Goal: Transaction & Acquisition: Purchase product/service

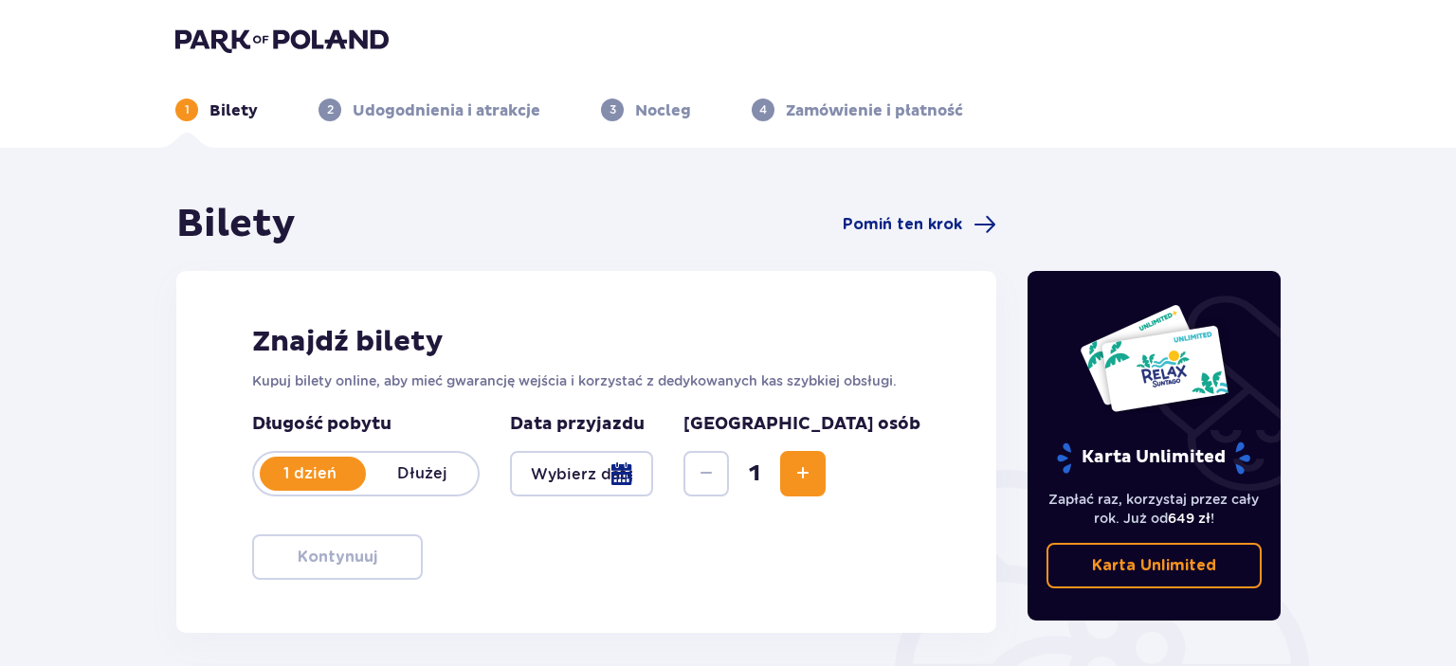
type input "[DATE]"
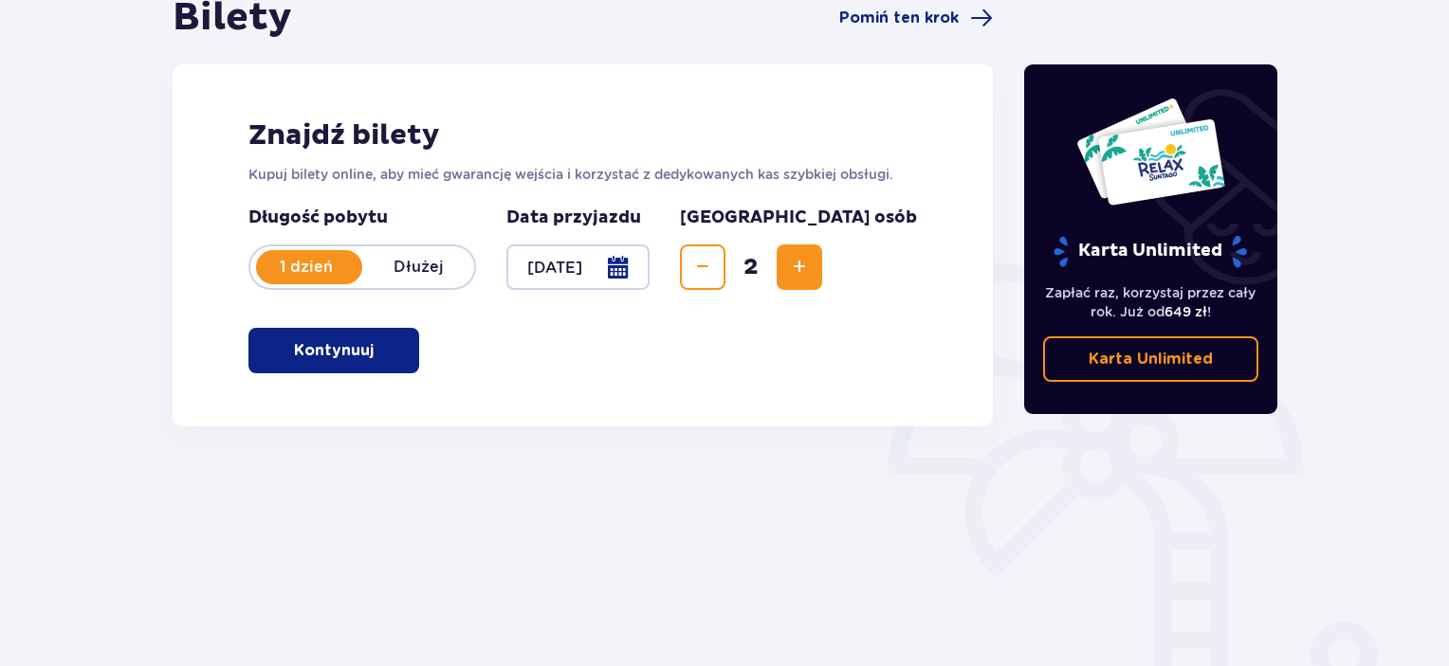
scroll to position [110, 0]
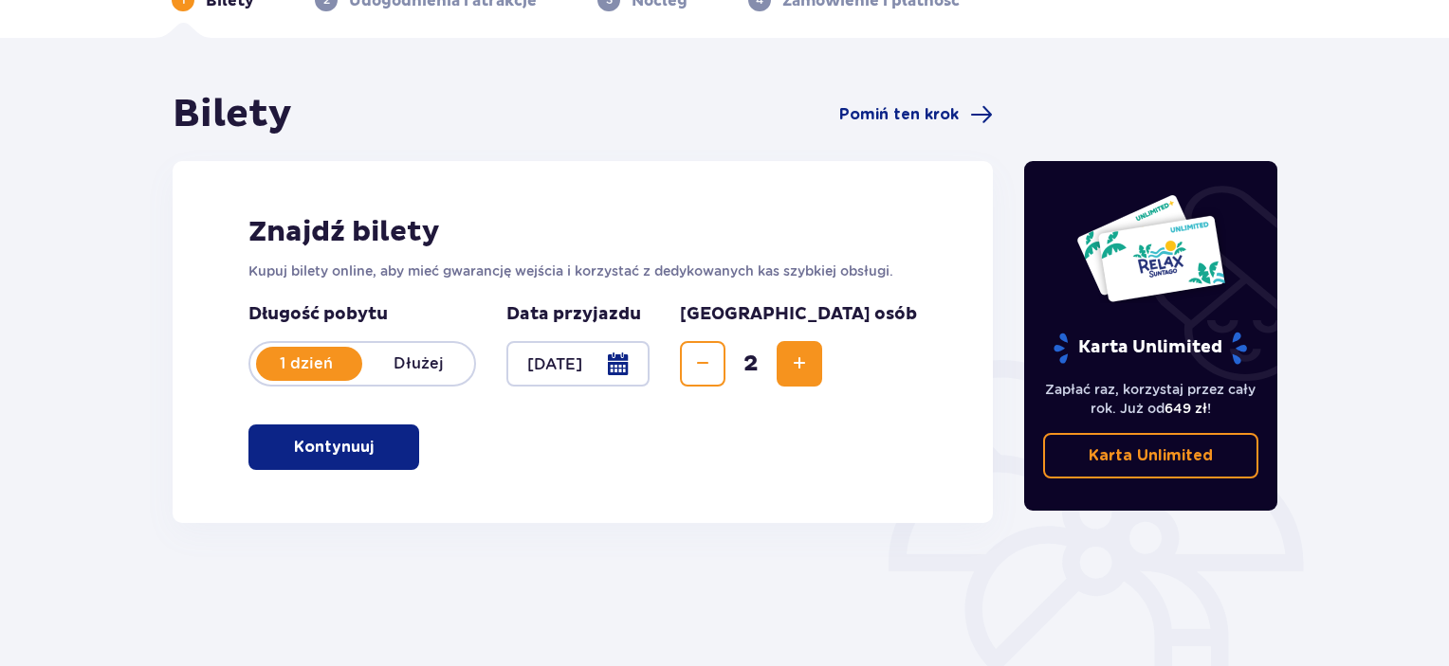
click at [326, 456] on p "Kontynuuj" at bounding box center [334, 447] width 80 height 21
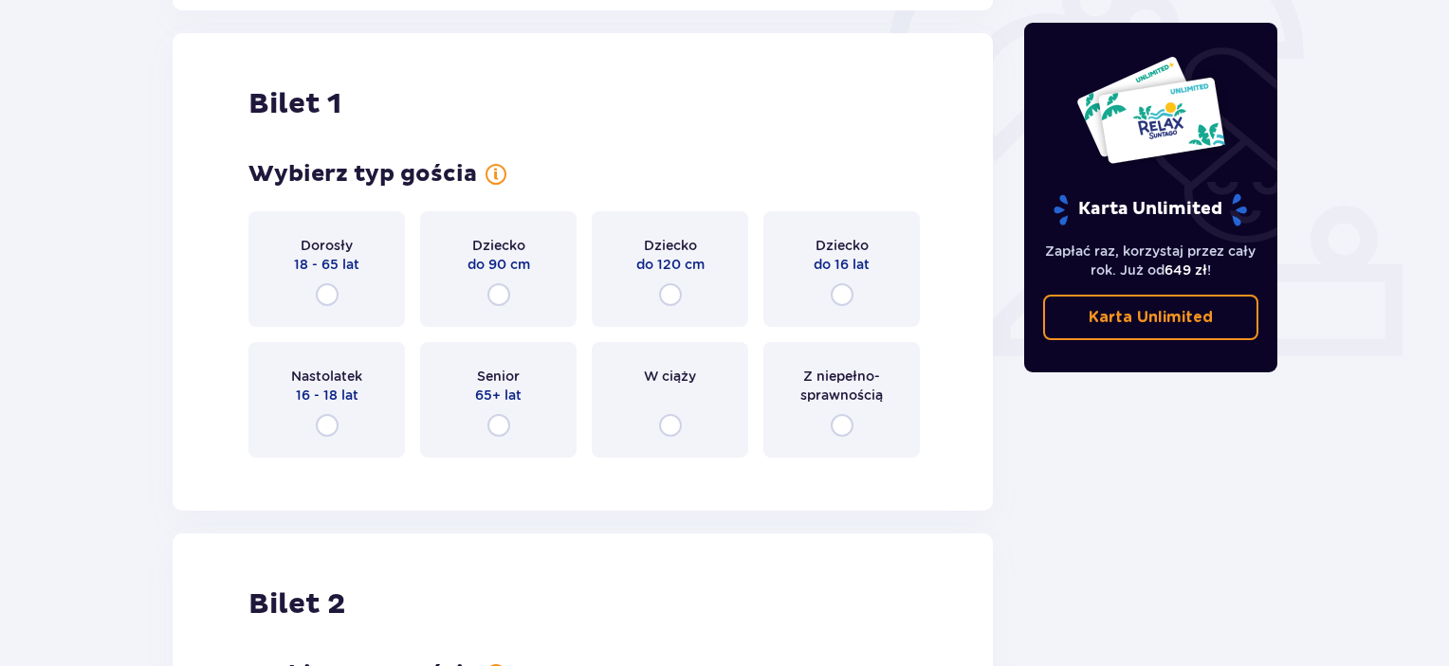
scroll to position [633, 0]
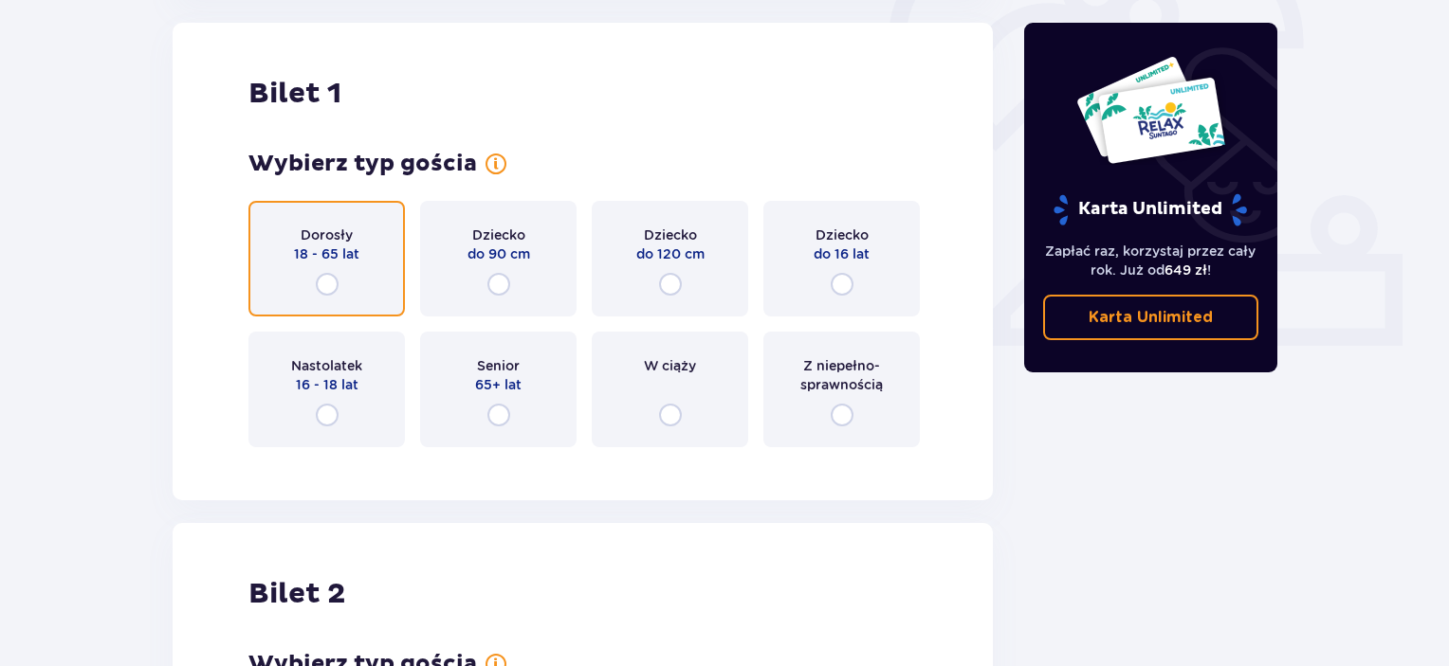
click at [320, 278] on input "radio" at bounding box center [327, 284] width 23 height 23
radio input "true"
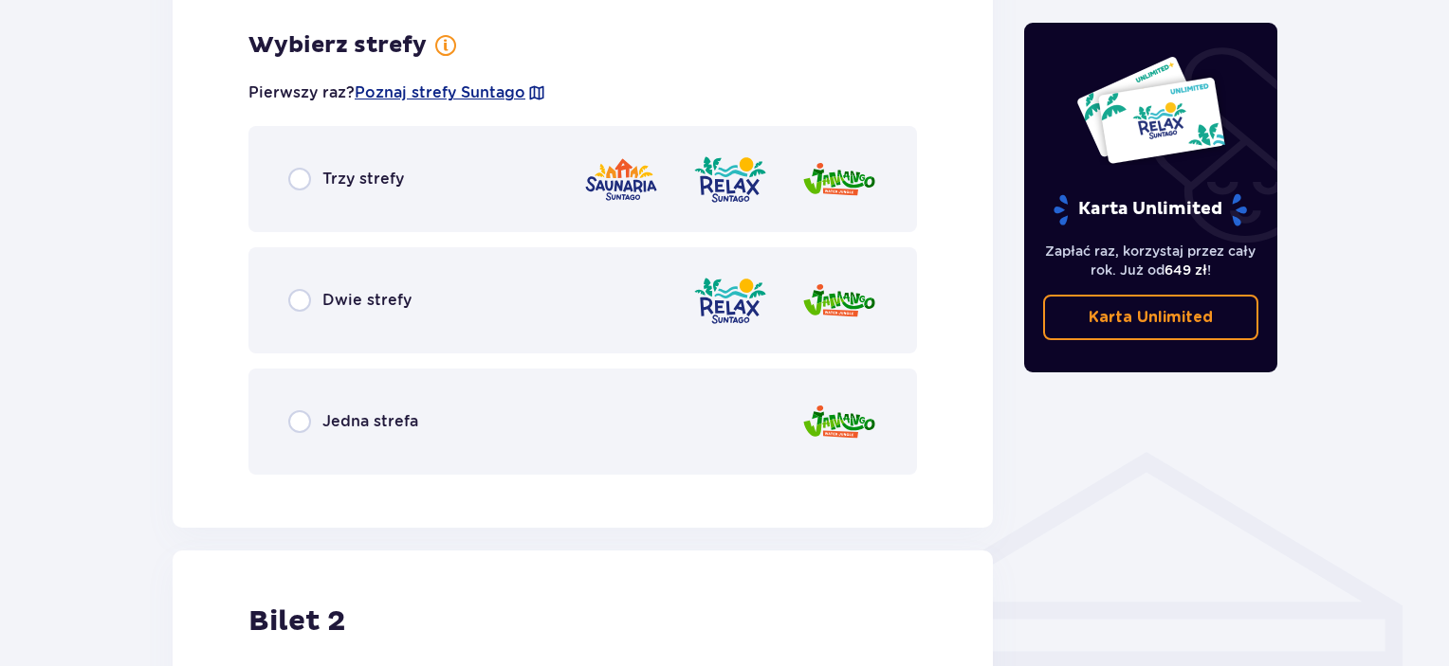
scroll to position [1096, 0]
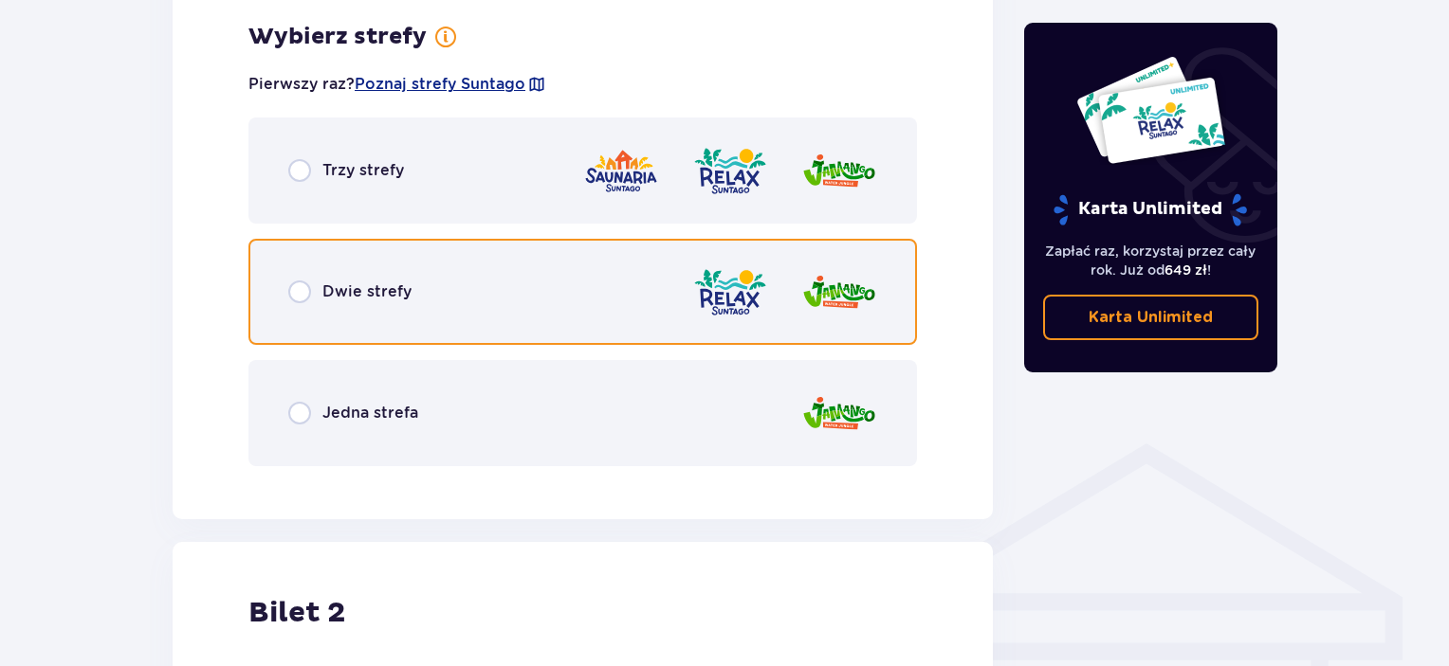
click at [307, 289] on input "radio" at bounding box center [299, 292] width 23 height 23
radio input "true"
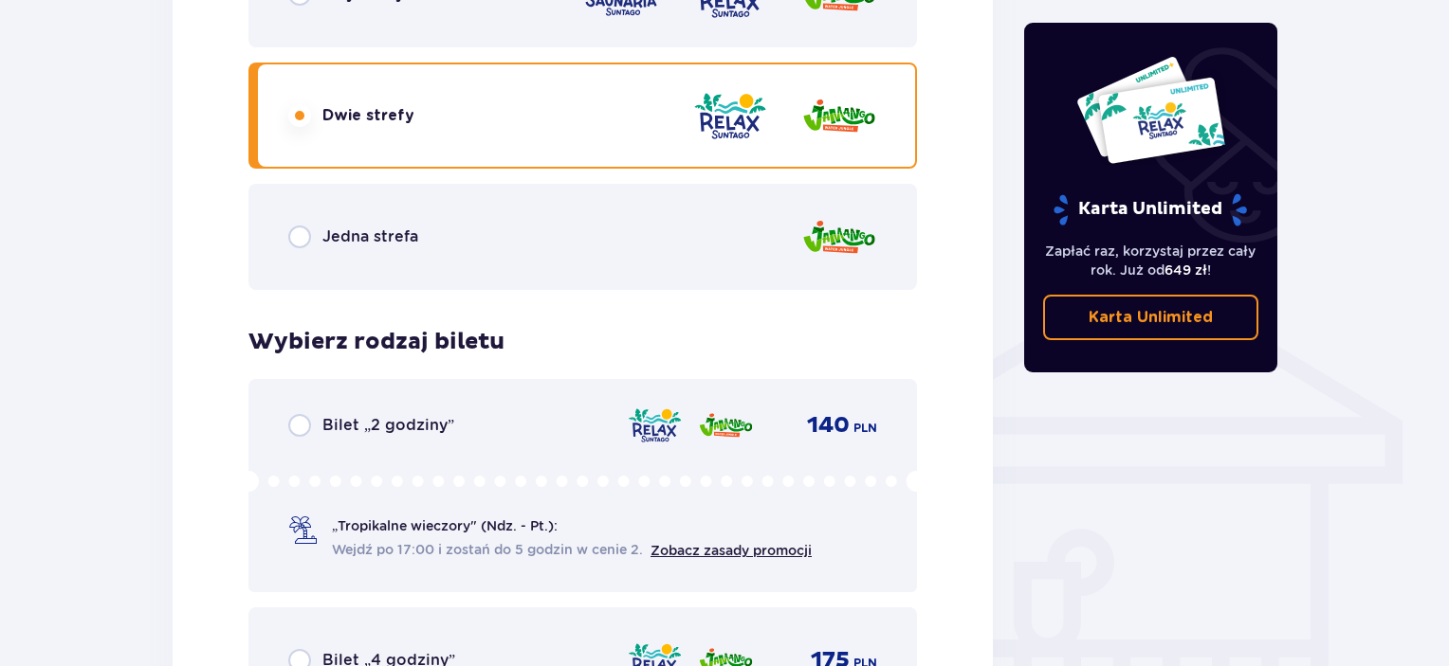
scroll to position [1104, 0]
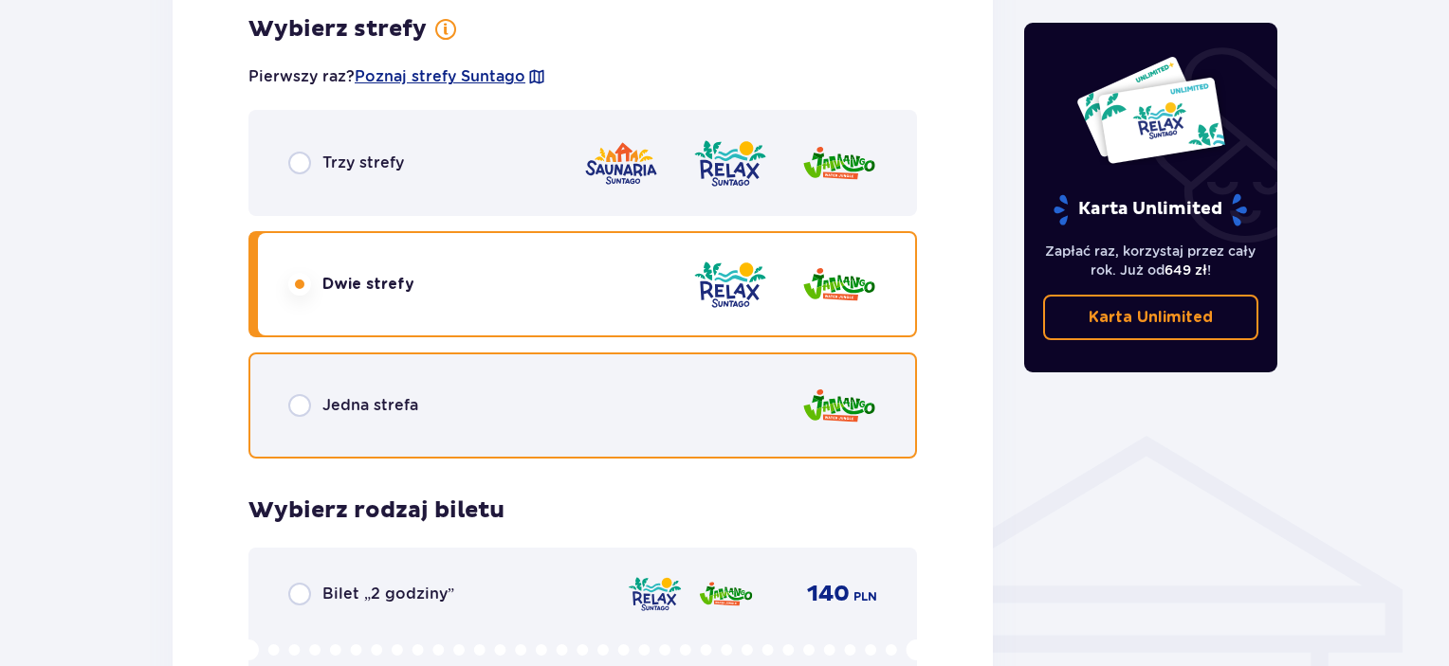
click at [298, 405] on input "radio" at bounding box center [299, 405] width 23 height 23
radio input "true"
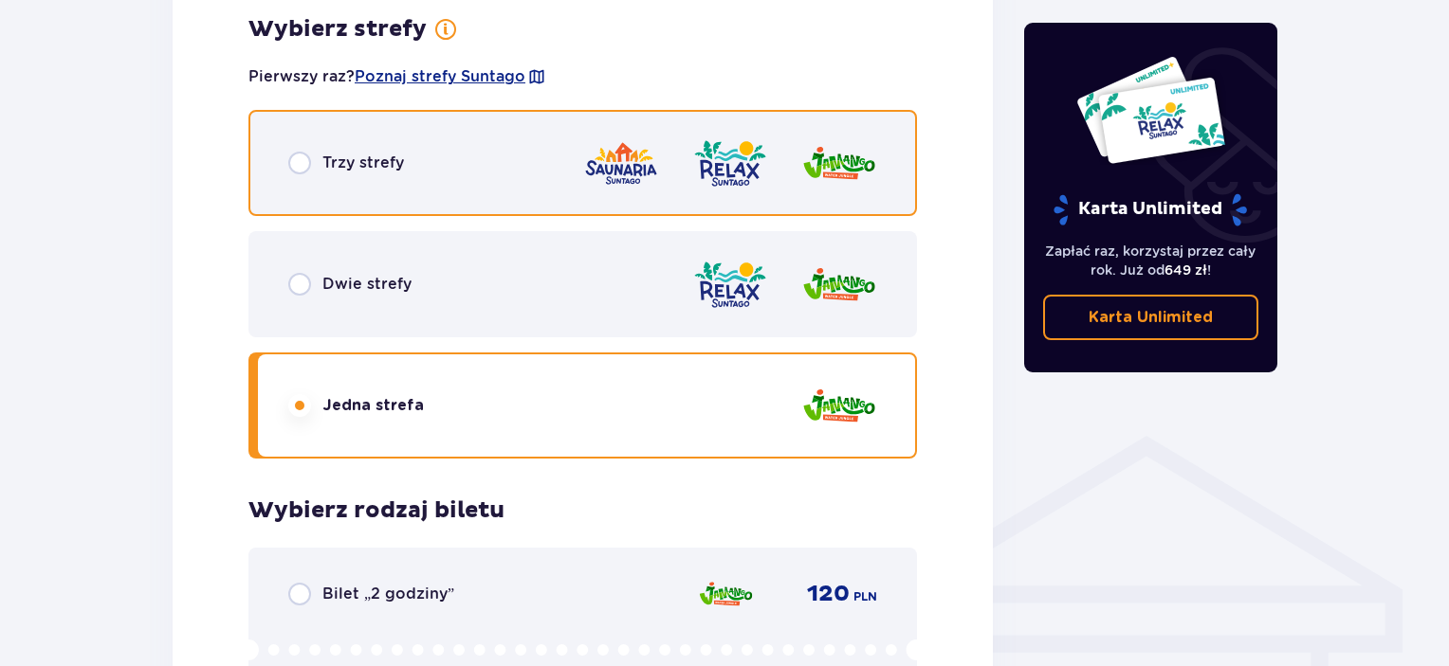
click at [301, 162] on input "radio" at bounding box center [299, 163] width 23 height 23
radio input "true"
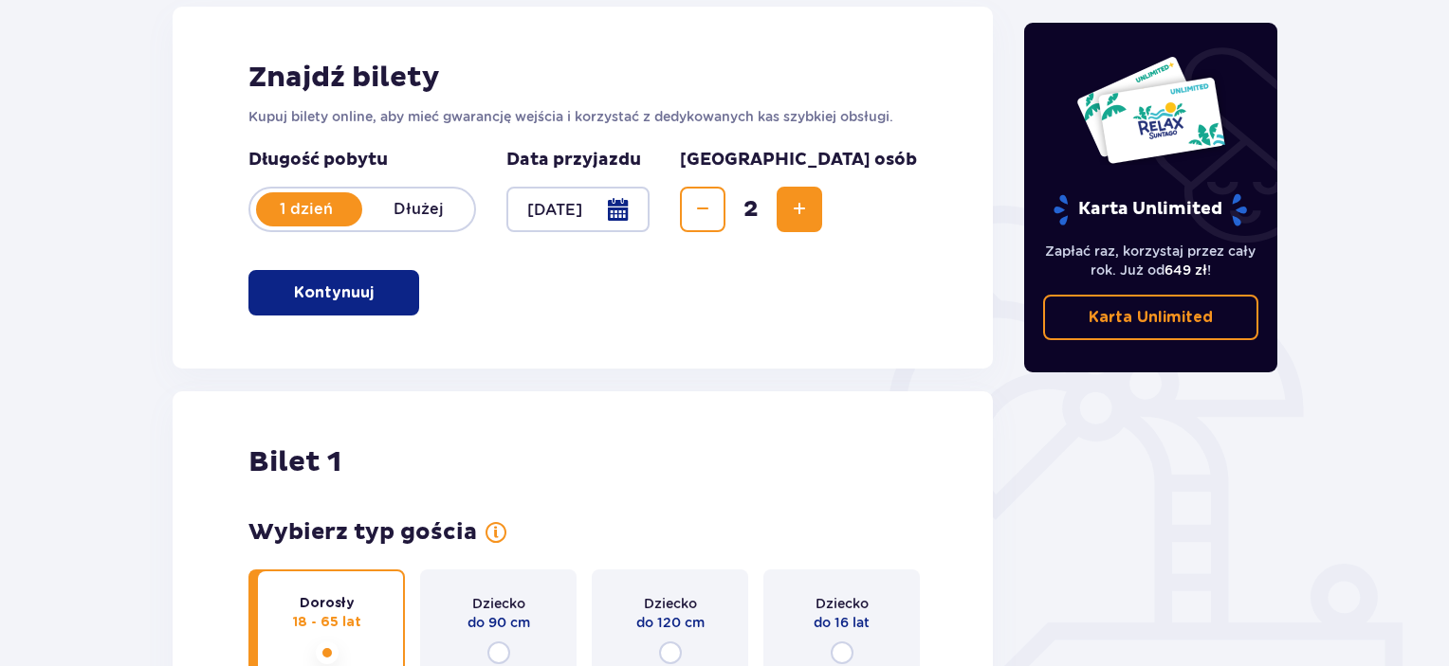
scroll to position [155, 0]
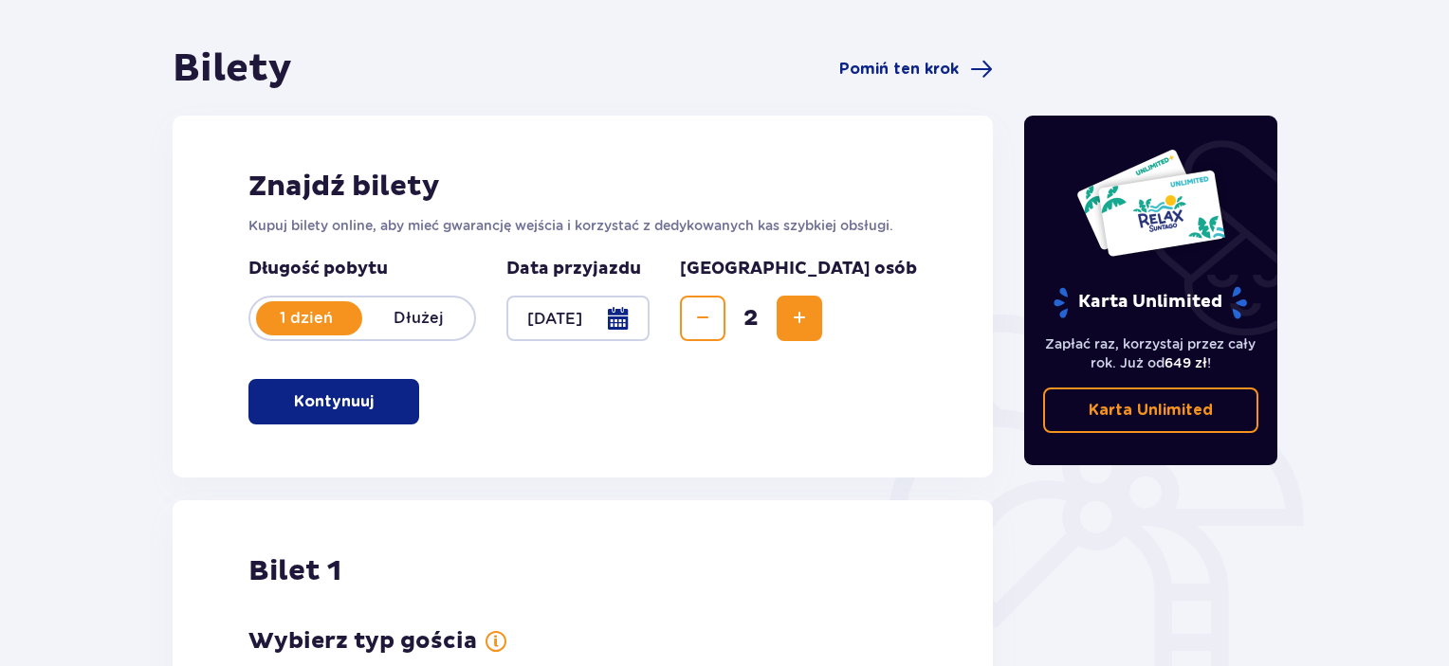
click at [416, 320] on p "Dłużej" at bounding box center [418, 318] width 112 height 21
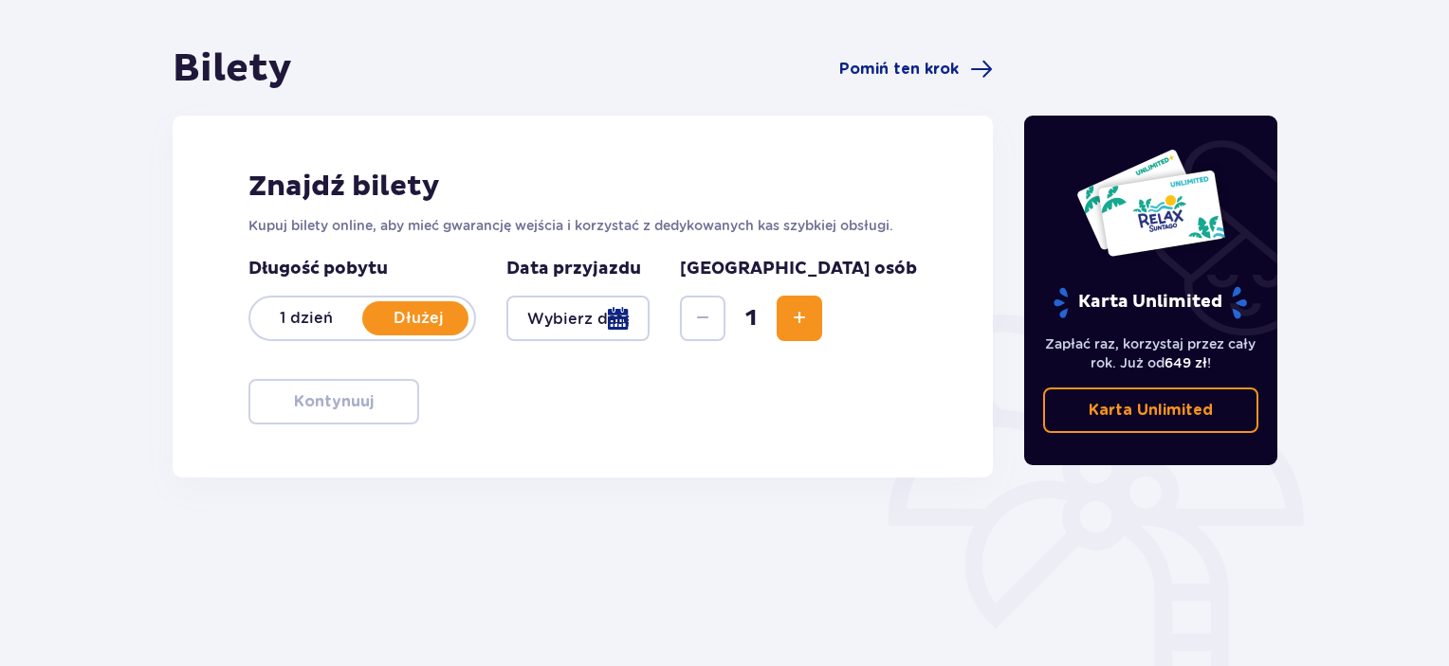
click at [649, 324] on div at bounding box center [577, 319] width 143 height 46
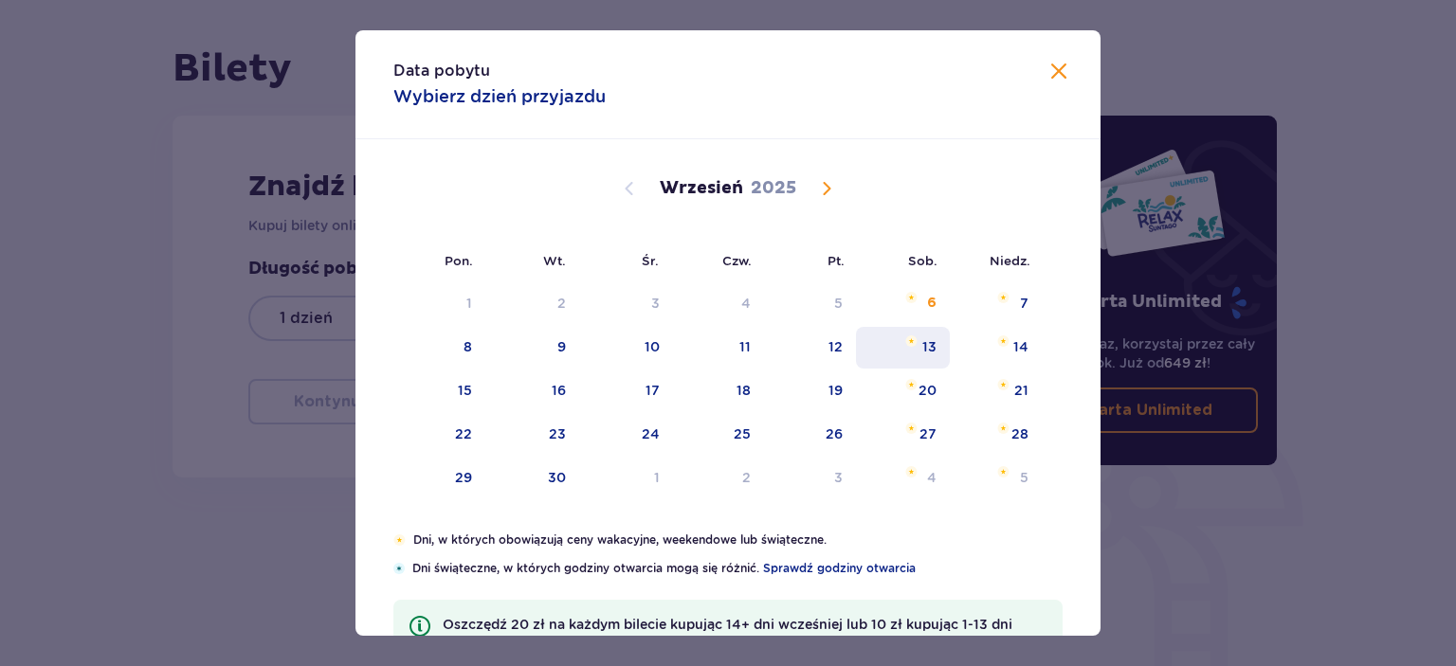
click at [927, 347] on div "13" at bounding box center [929, 347] width 14 height 19
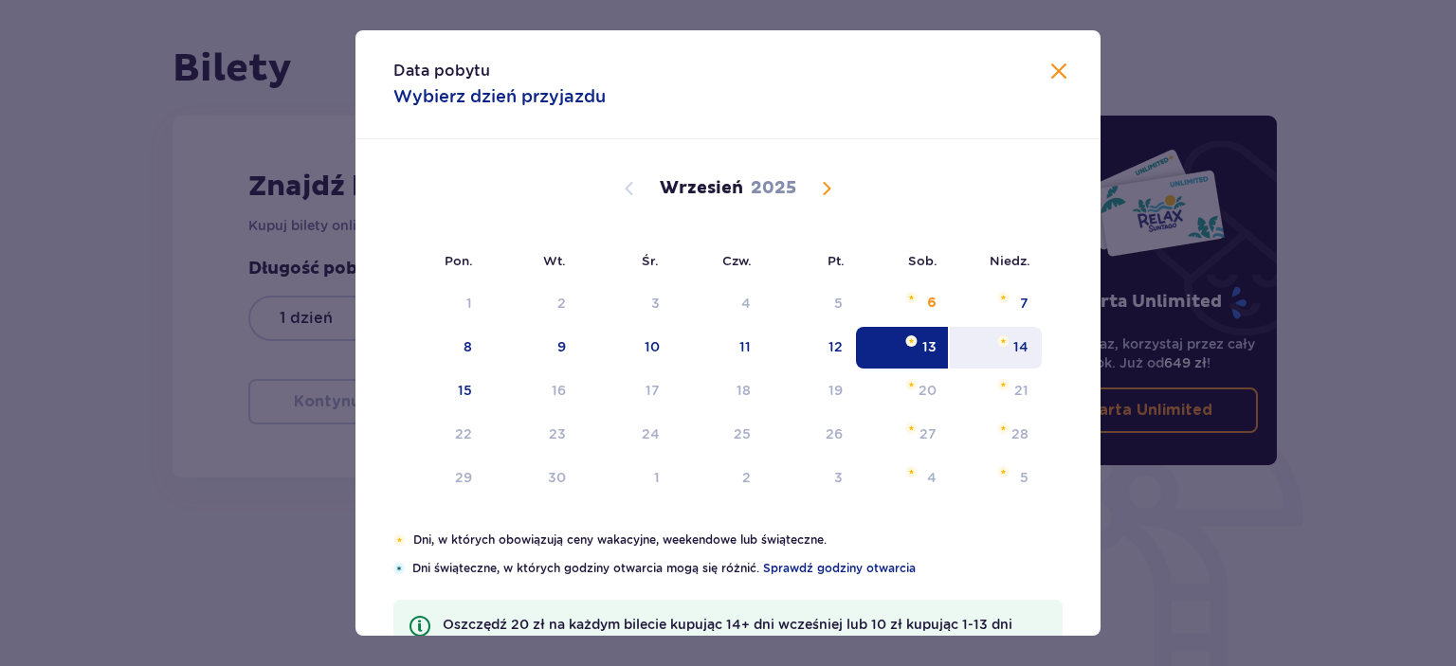
click at [1032, 346] on div "14" at bounding box center [996, 348] width 92 height 42
type input "[DATE] - [DATE]"
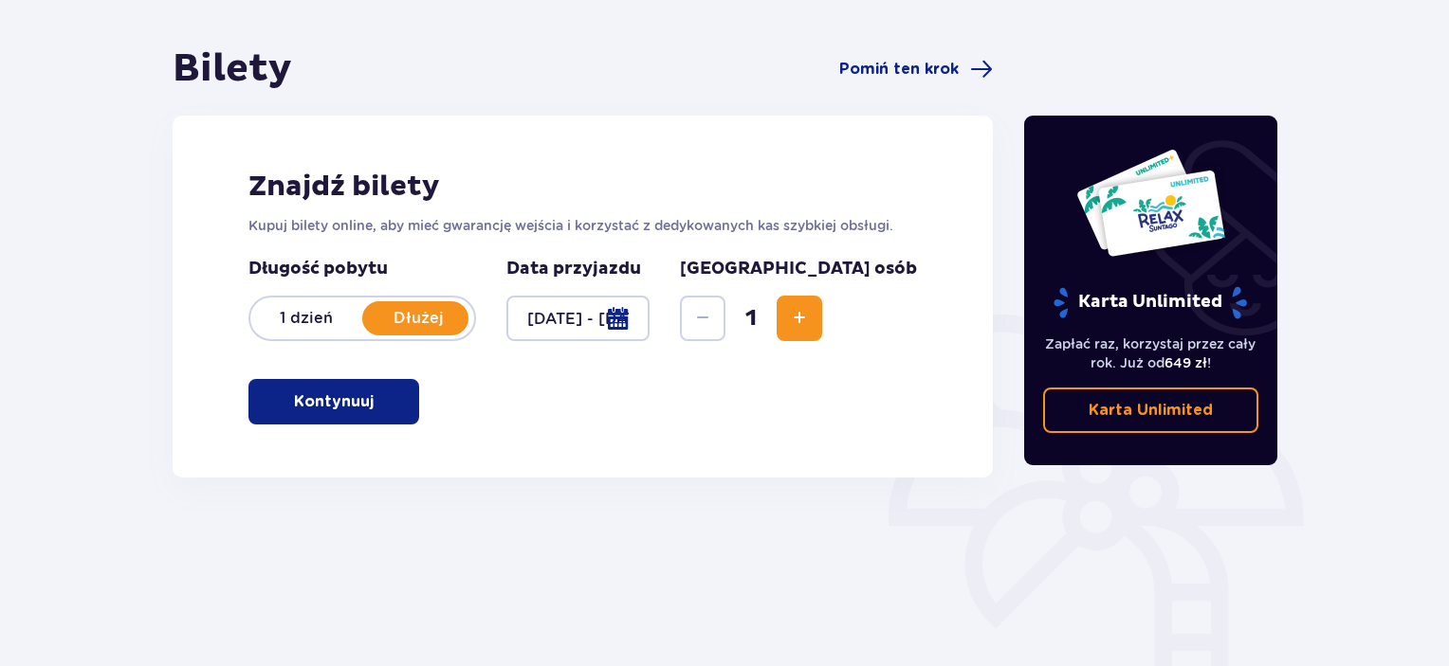
click at [811, 321] on span "Increase" at bounding box center [799, 318] width 23 height 23
click at [385, 391] on span "button" at bounding box center [377, 402] width 23 height 23
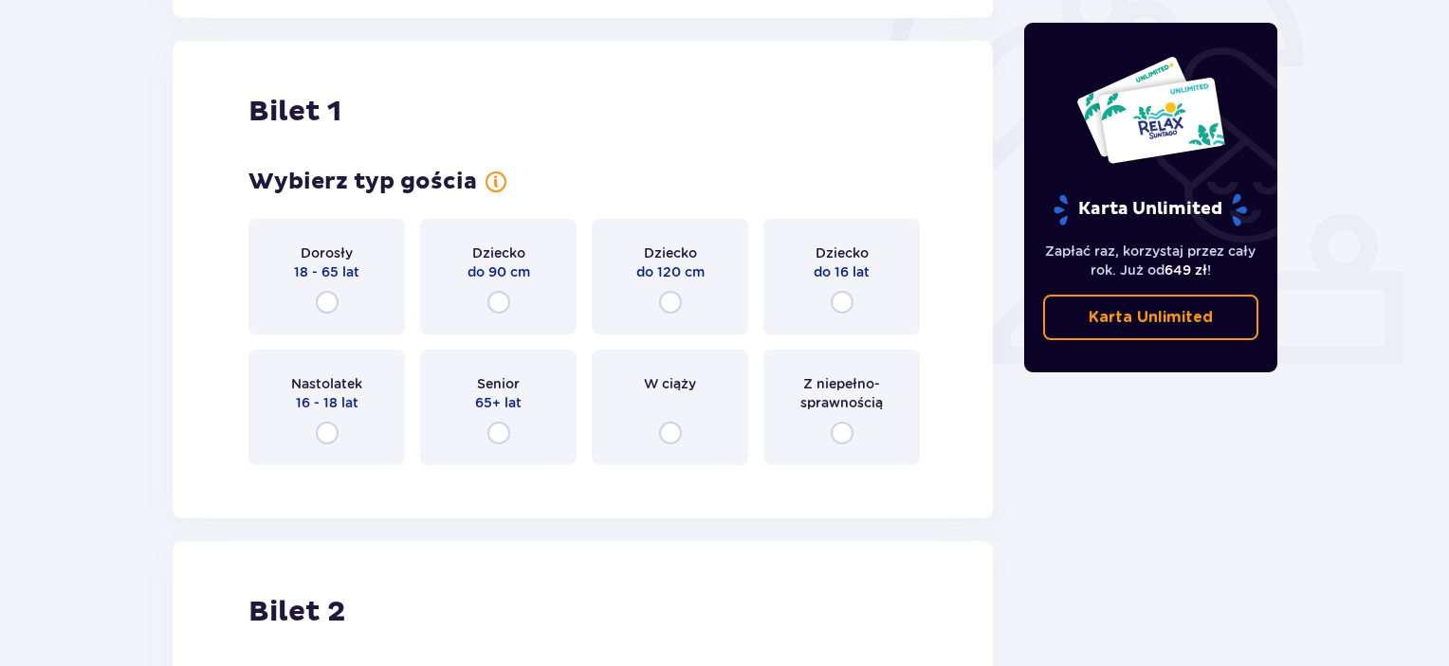
scroll to position [633, 0]
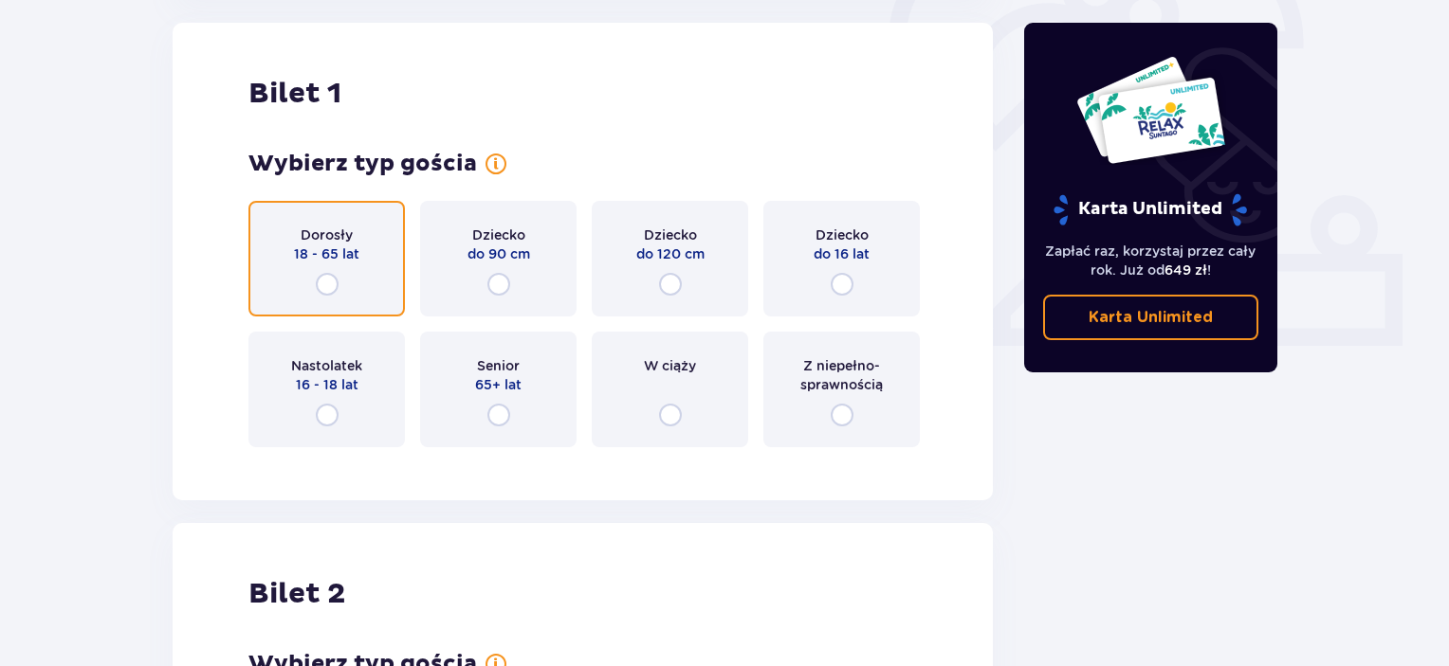
click at [325, 280] on input "radio" at bounding box center [327, 284] width 23 height 23
radio input "true"
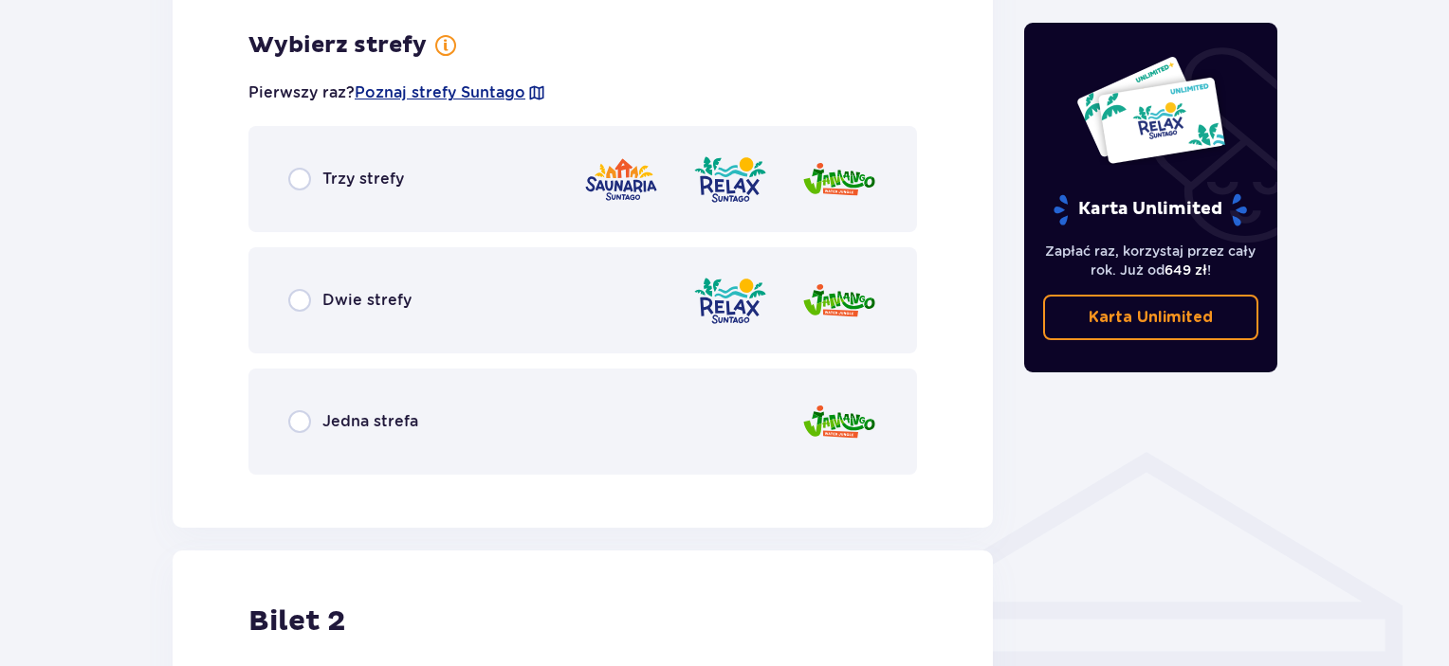
scroll to position [1096, 0]
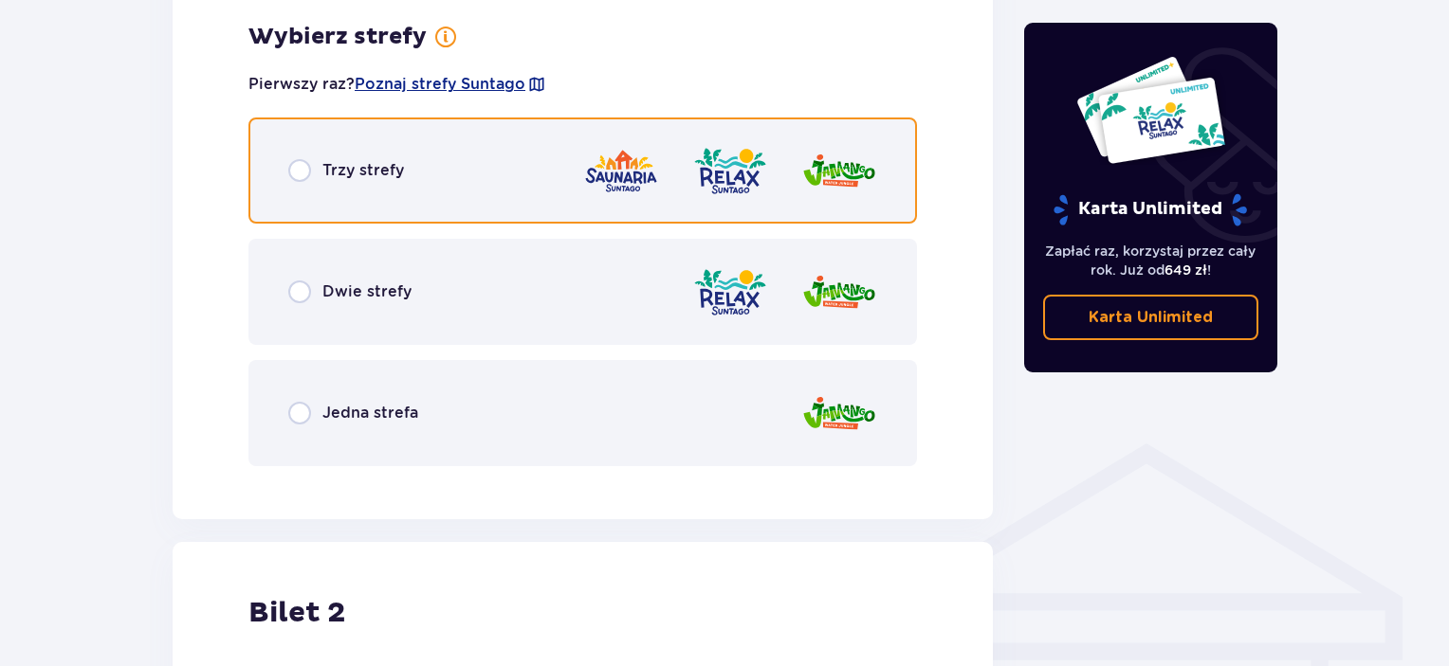
click at [300, 173] on input "radio" at bounding box center [299, 170] width 23 height 23
radio input "true"
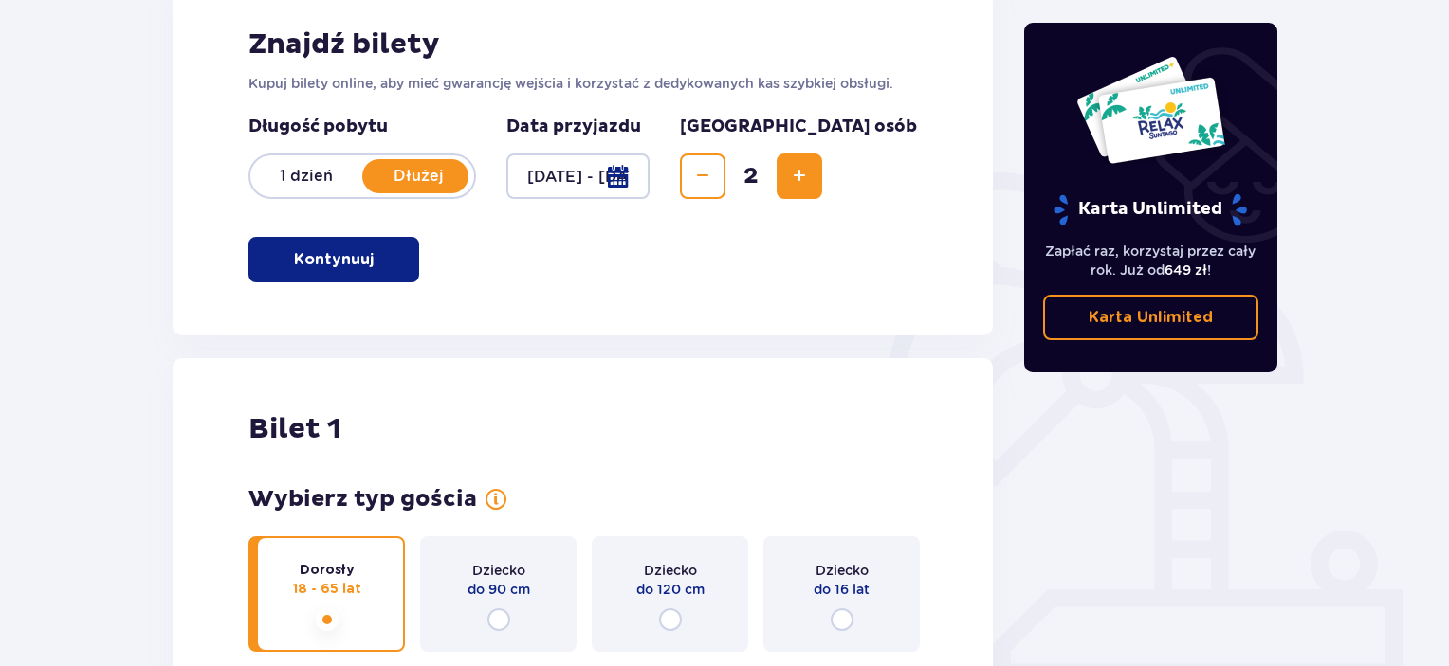
scroll to position [211, 0]
